Goal: Transaction & Acquisition: Subscribe to service/newsletter

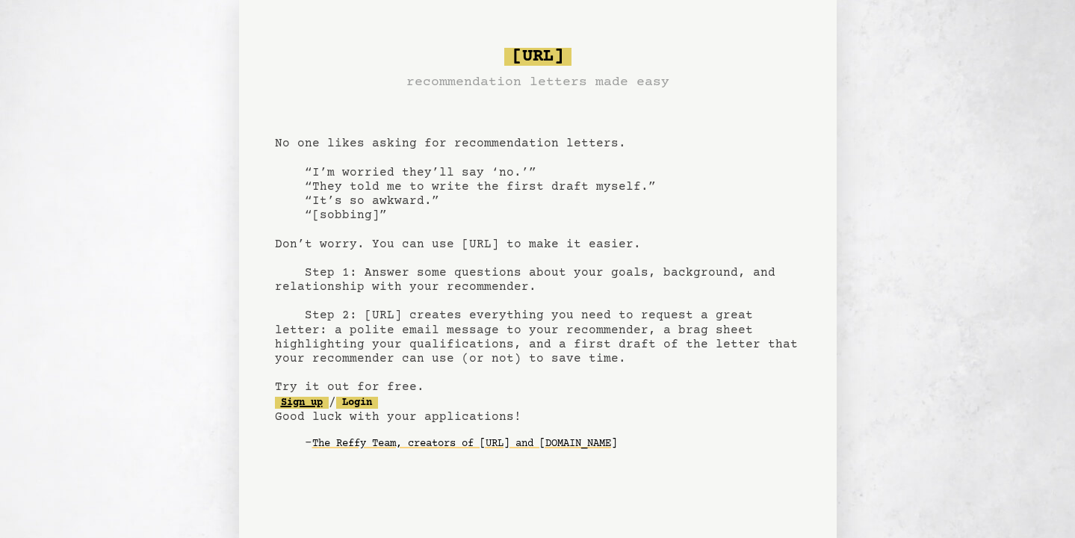
click at [314, 403] on link "Sign up" at bounding box center [302, 403] width 54 height 12
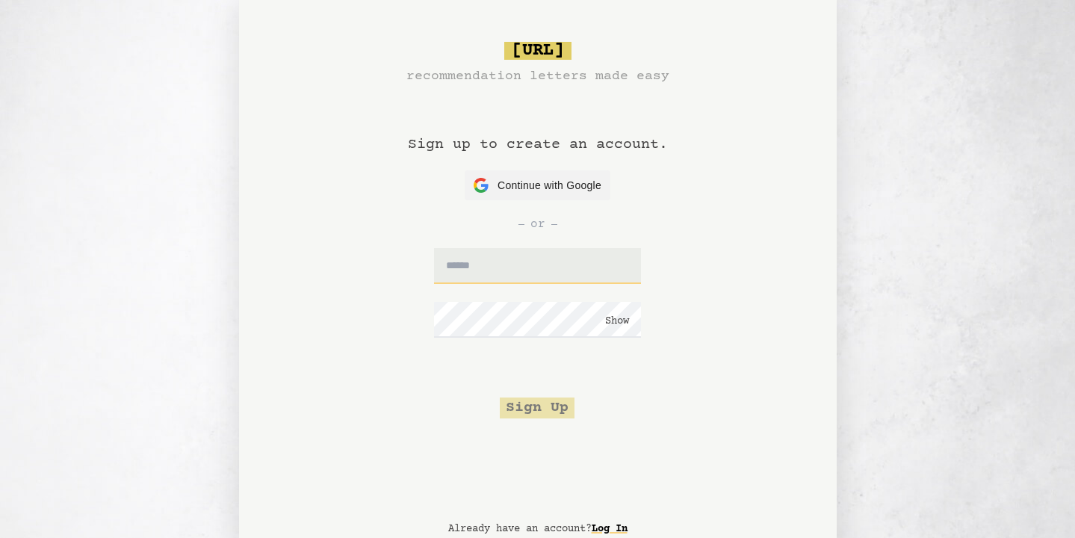
click at [530, 258] on input "text" at bounding box center [537, 266] width 207 height 36
type input "**********"
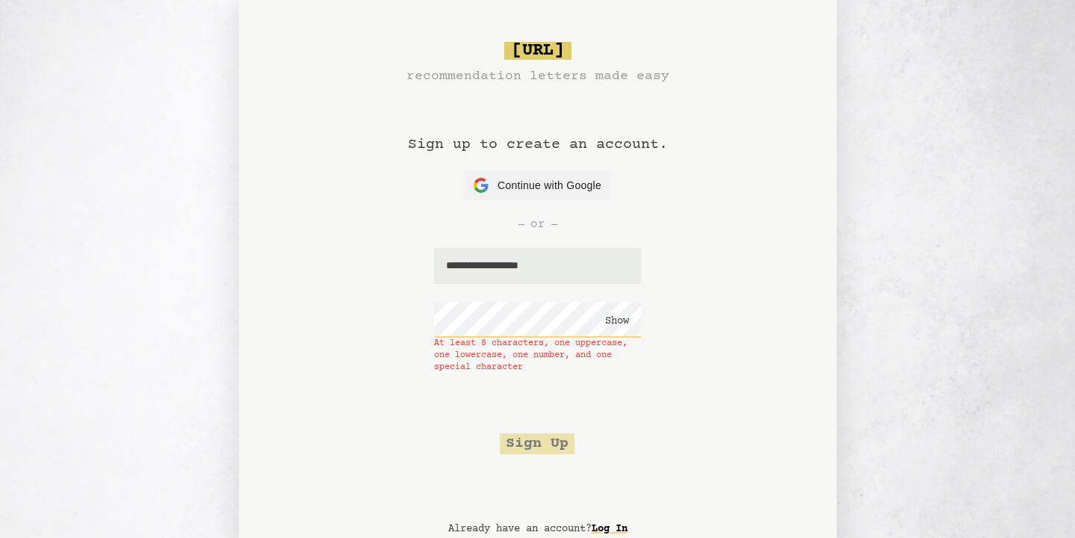
click button "Show" at bounding box center [617, 321] width 24 height 15
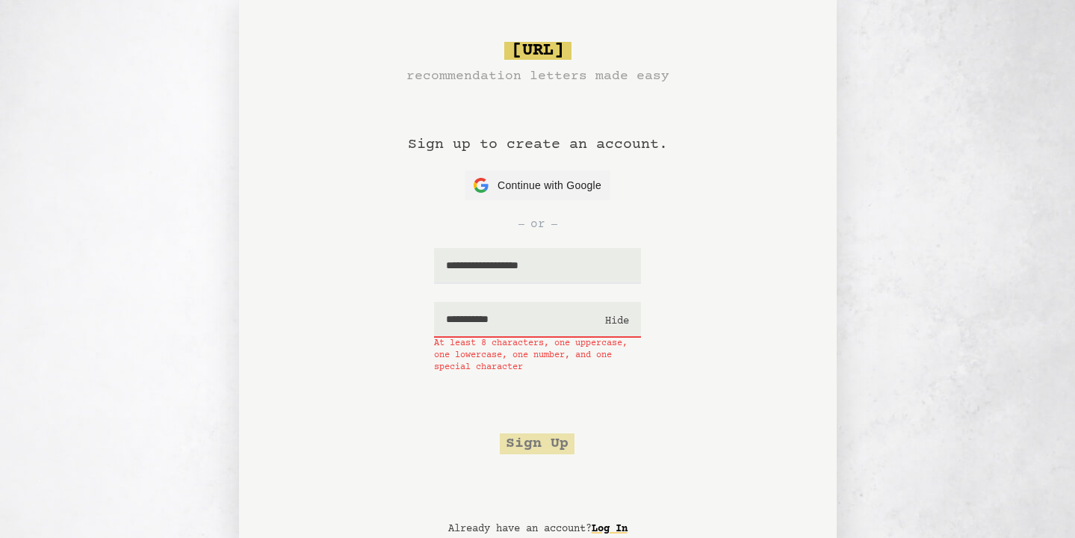
click at [607, 314] on button "Hide" at bounding box center [617, 321] width 24 height 15
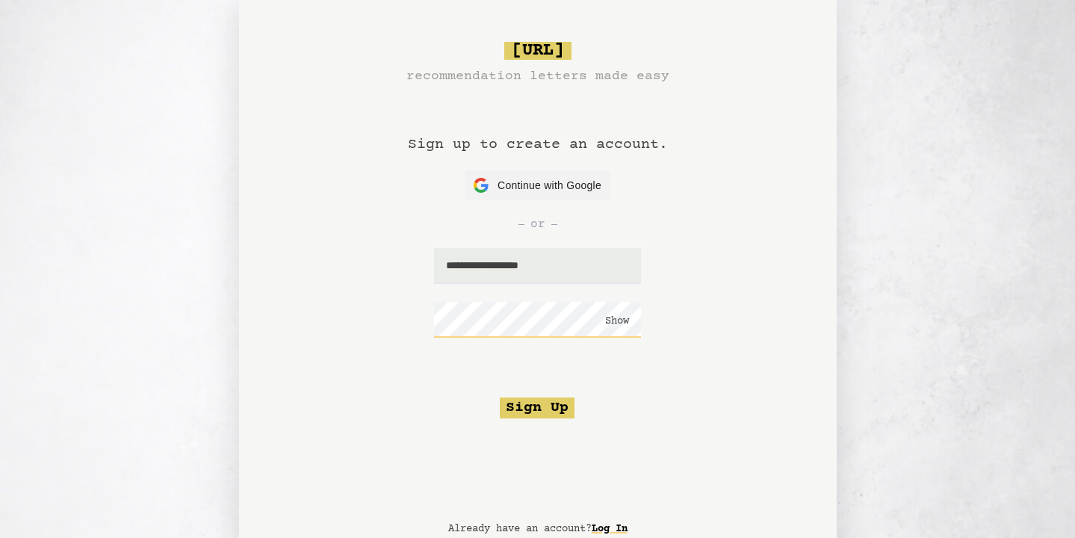
click button "Show" at bounding box center [617, 321] width 24 height 15
click at [548, 411] on button "Sign Up" at bounding box center [537, 407] width 75 height 21
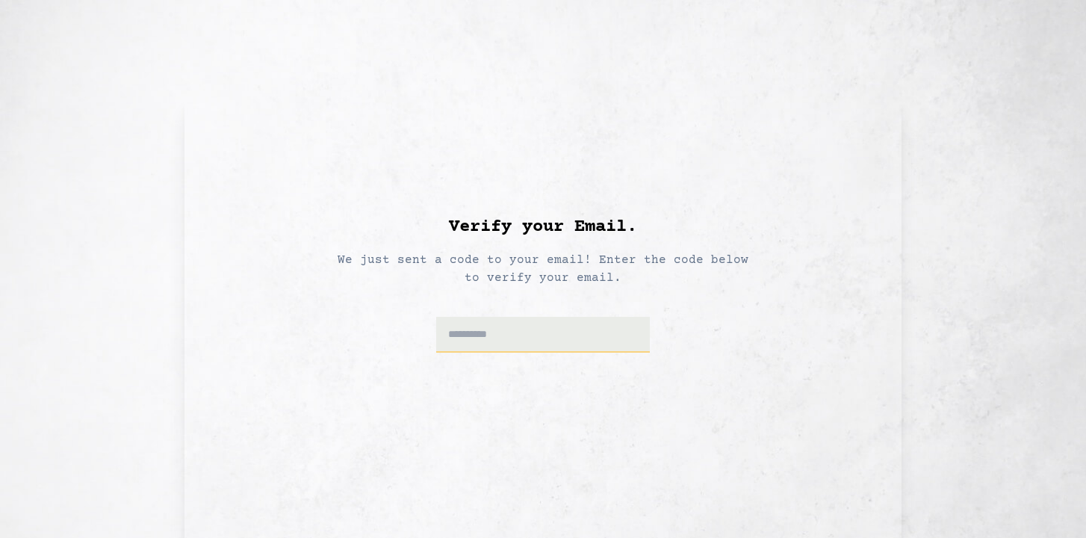
click at [546, 337] on input at bounding box center [543, 335] width 214 height 36
